Goal: Information Seeking & Learning: Learn about a topic

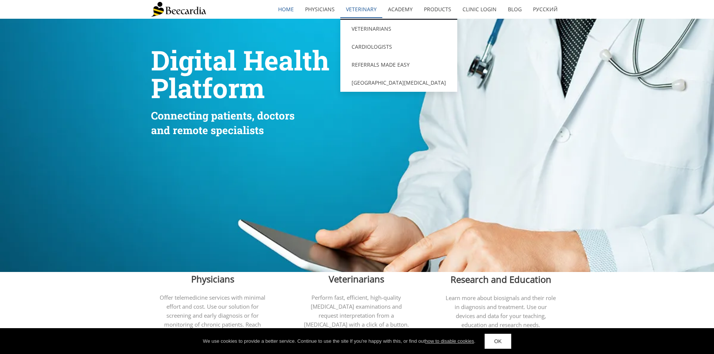
click at [361, 7] on link "Veterinary" at bounding box center [361, 9] width 42 height 17
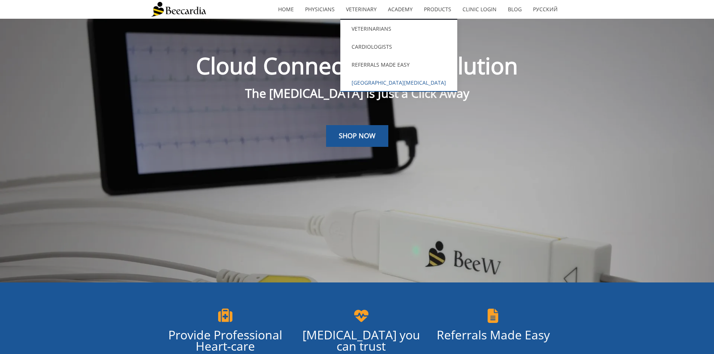
click at [375, 83] on link "[GEOGRAPHIC_DATA][MEDICAL_DATA]" at bounding box center [398, 83] width 117 height 18
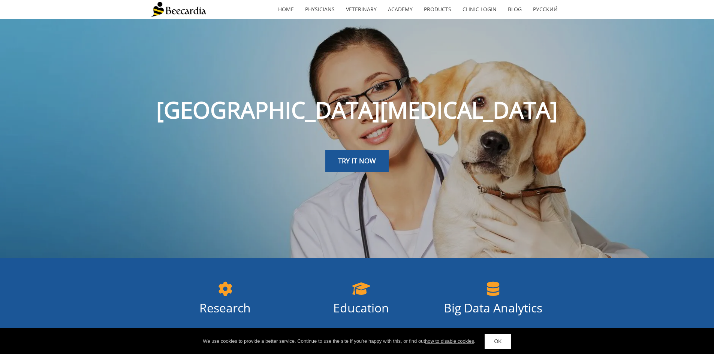
scroll to position [112, 0]
